Goal: Navigation & Orientation: Find specific page/section

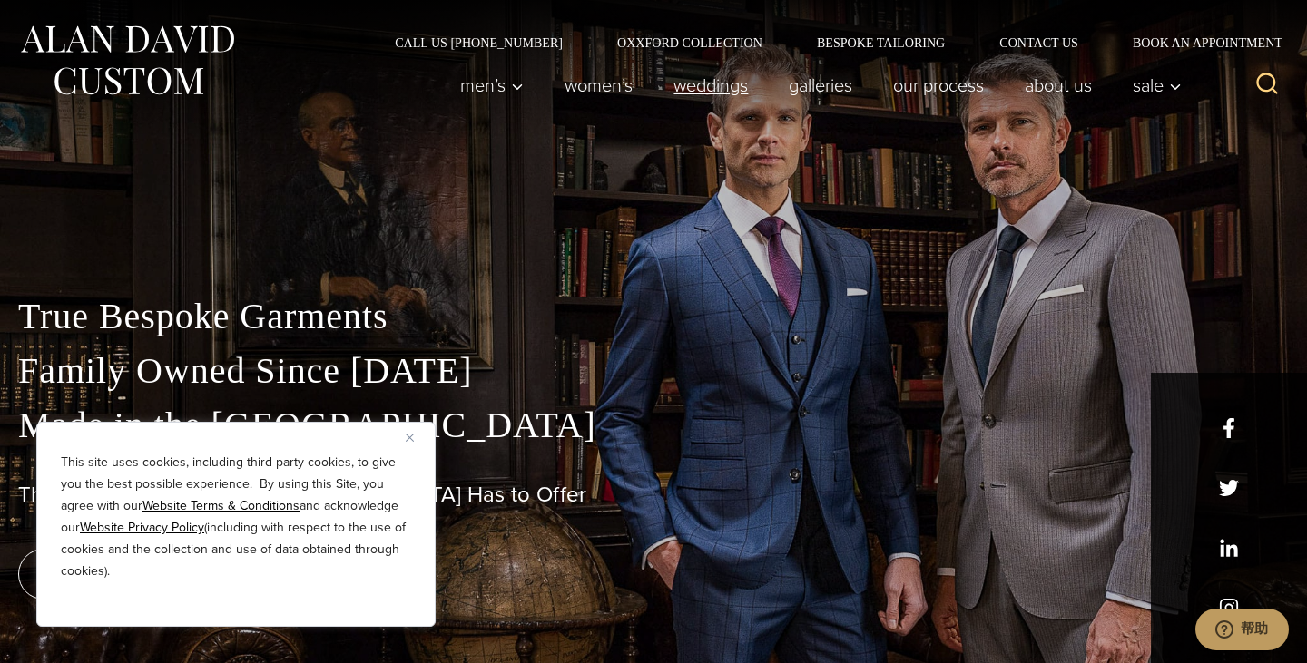
click at [703, 87] on link "weddings" at bounding box center [710, 85] width 115 height 36
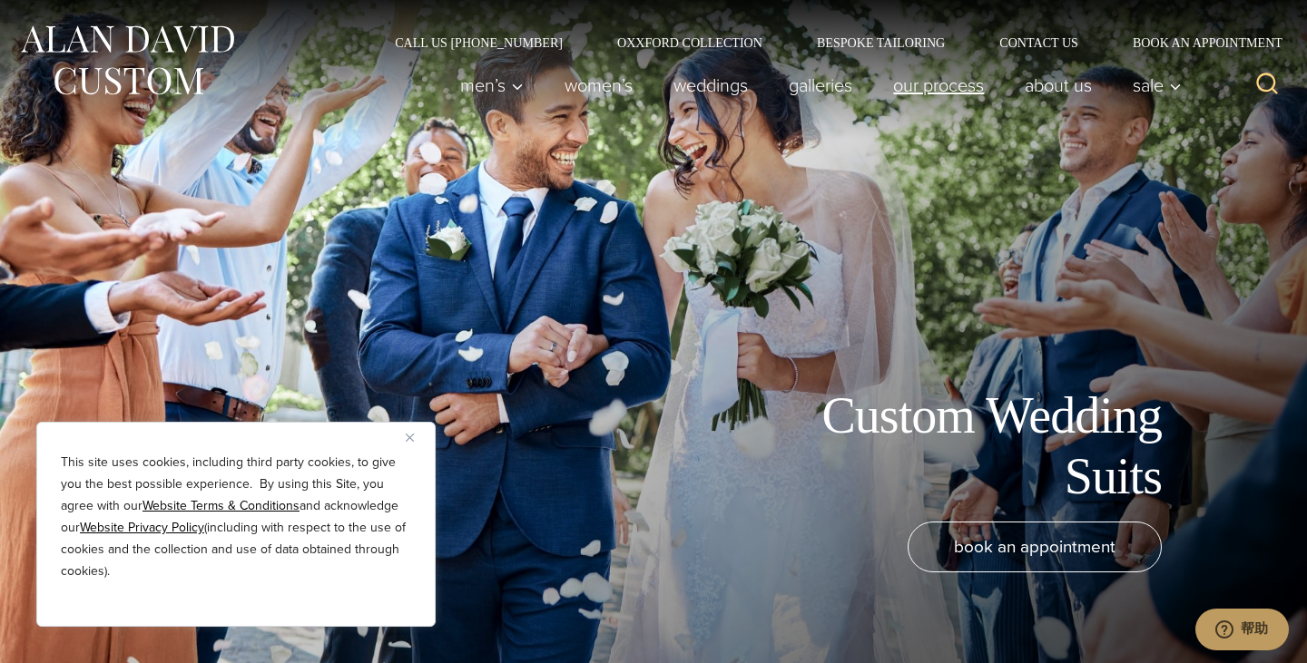
click at [961, 93] on link "Our Process" at bounding box center [939, 85] width 132 height 36
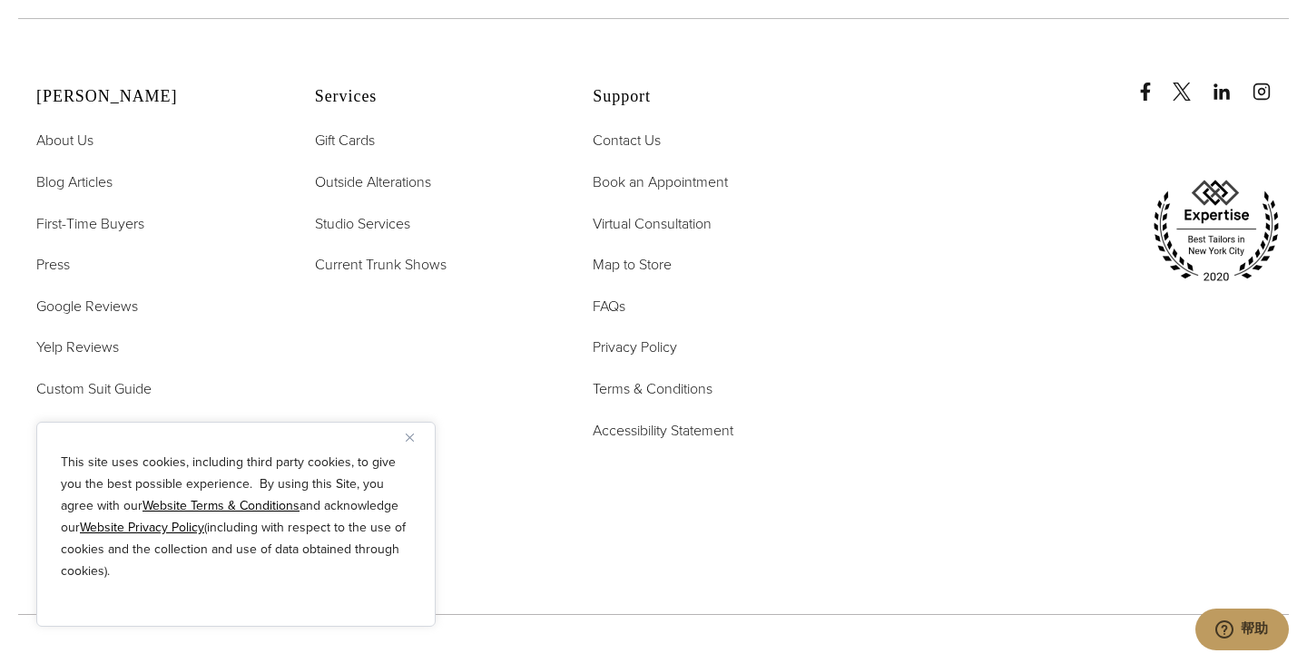
scroll to position [6153, 0]
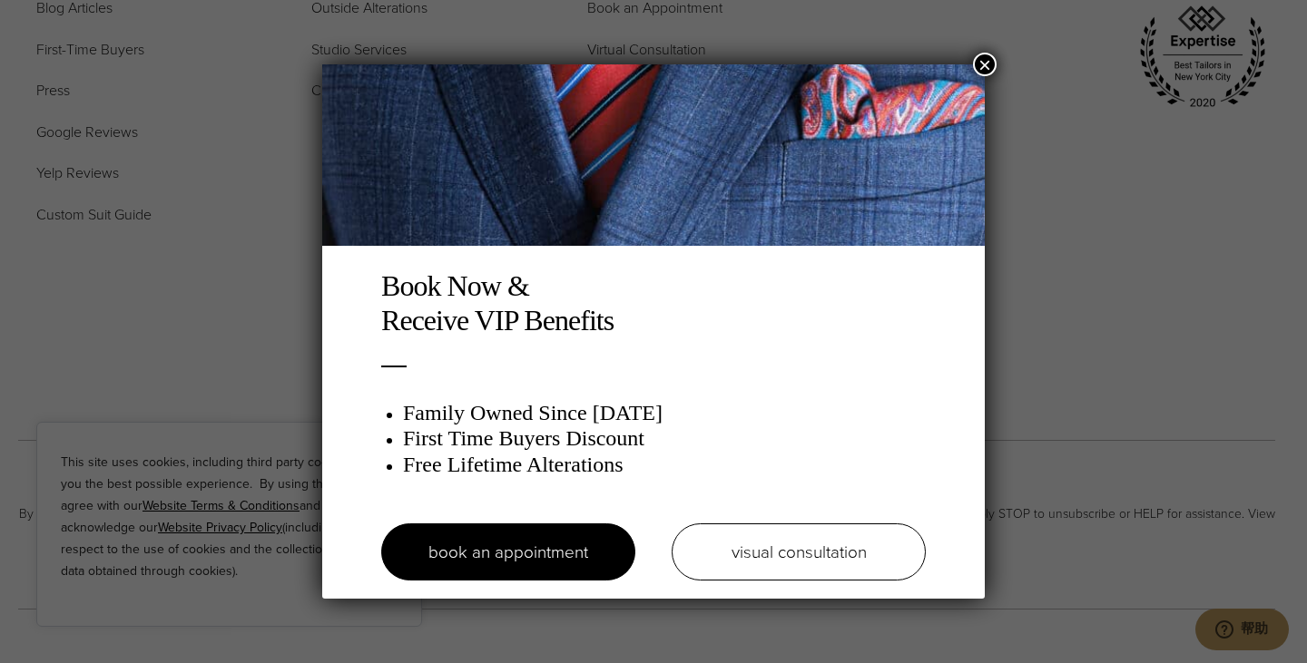
click at [985, 62] on button "×" at bounding box center [985, 65] width 24 height 24
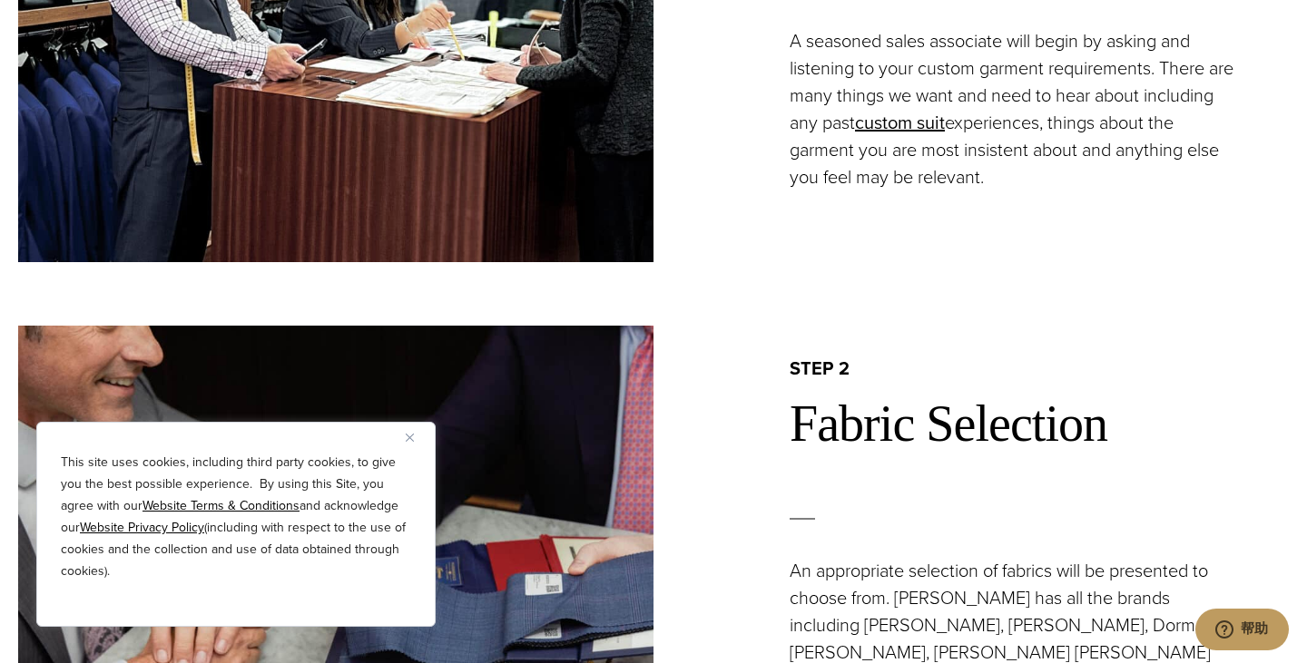
scroll to position [0, 0]
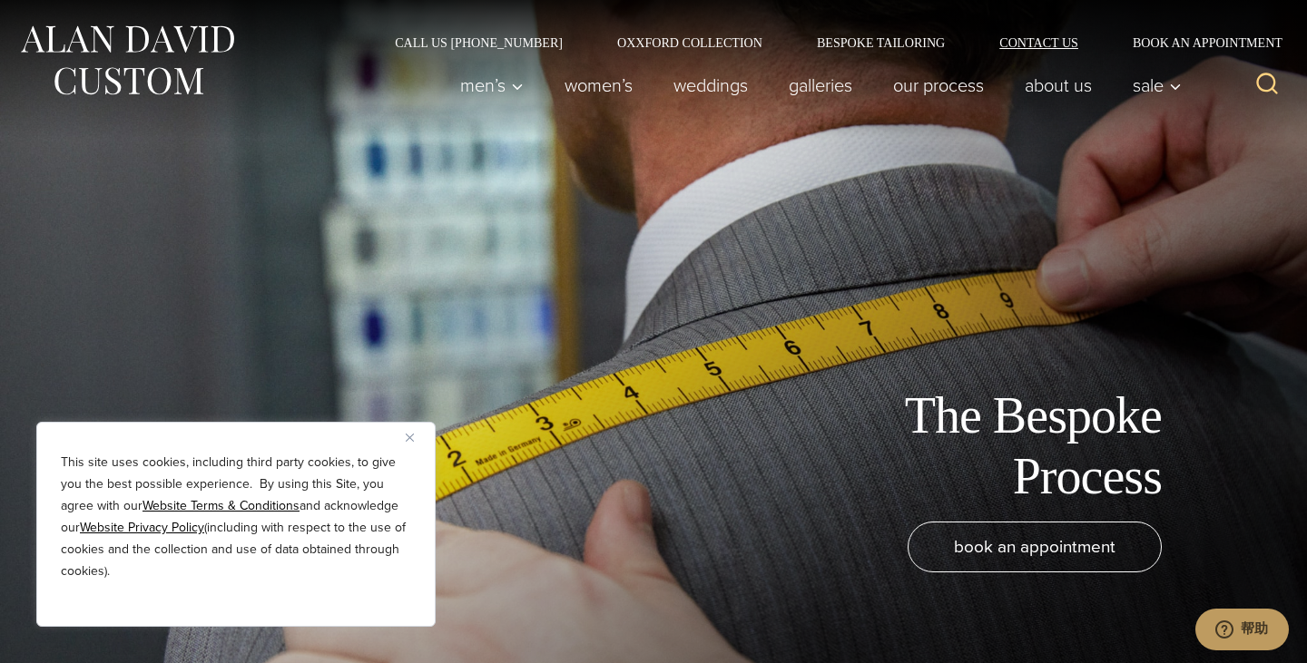
click at [1058, 40] on link "Contact Us" at bounding box center [1038, 42] width 133 height 13
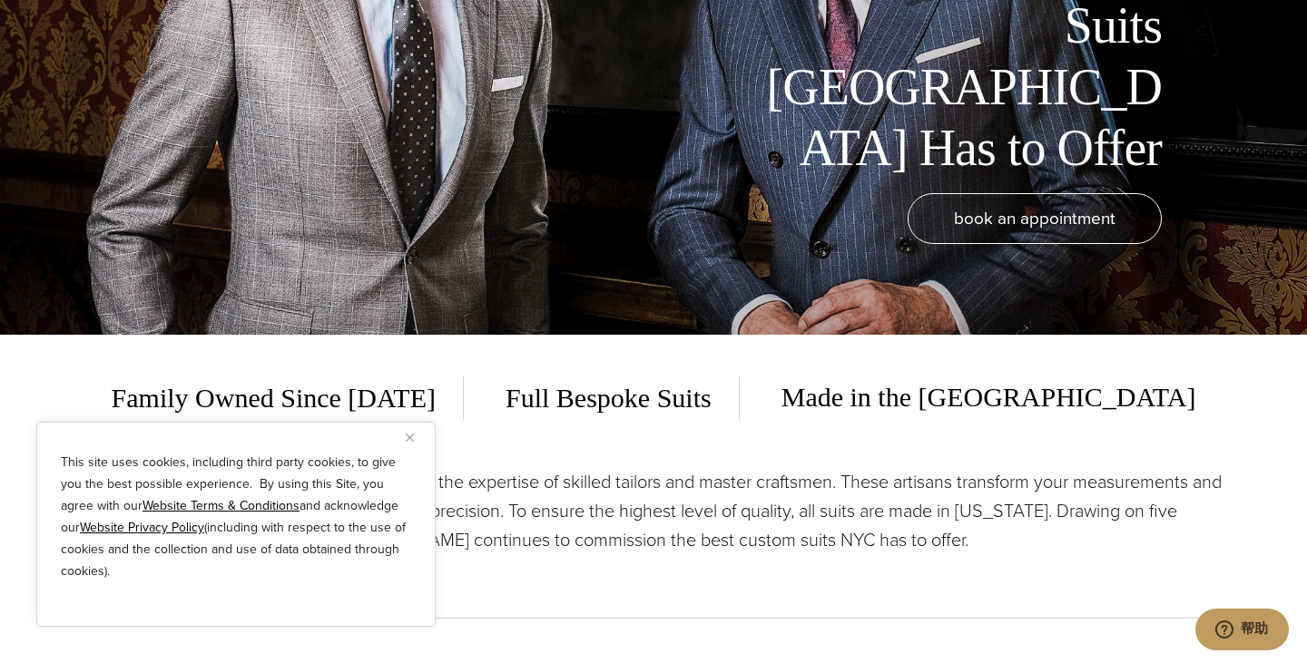
scroll to position [450, 0]
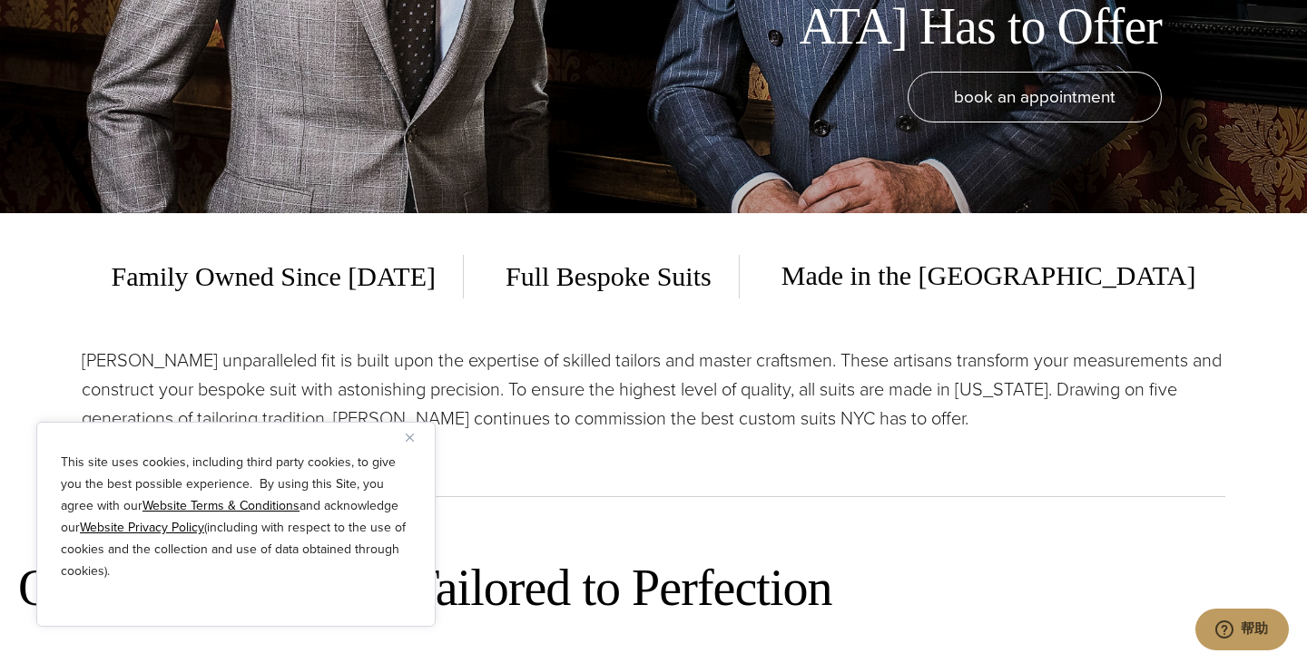
click at [410, 442] on button "Close" at bounding box center [417, 438] width 22 height 22
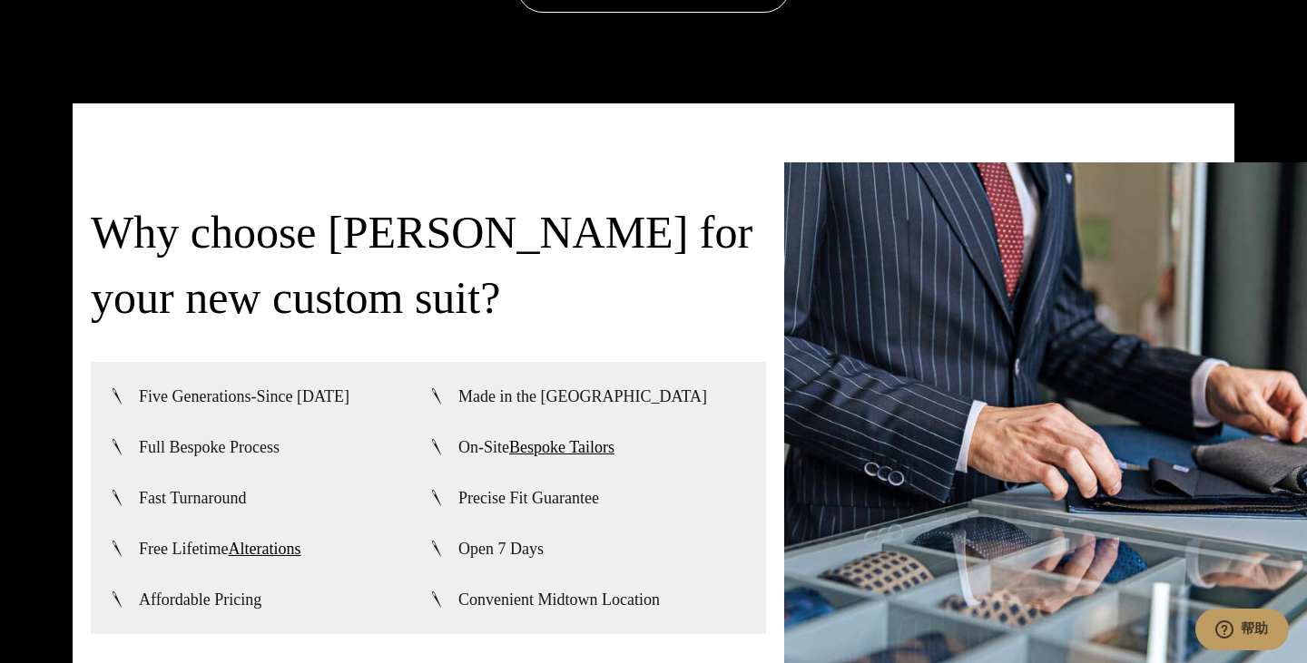
scroll to position [4264, 0]
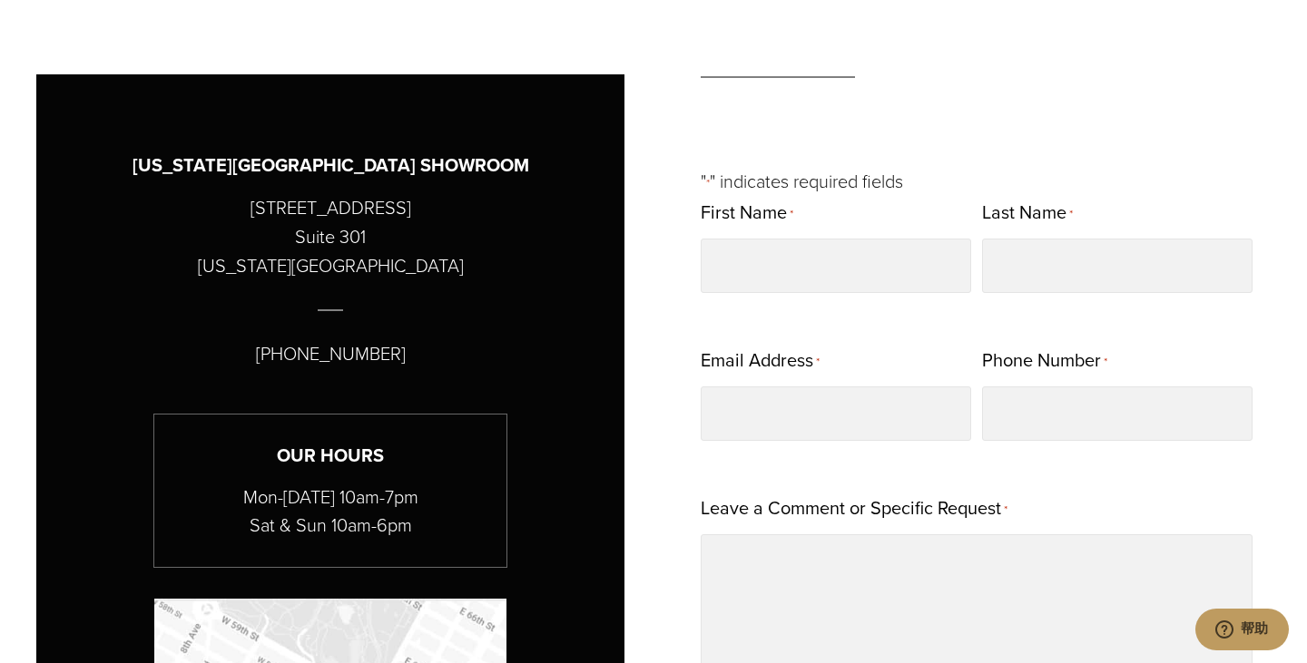
scroll to position [1277, 0]
